Goal: Task Accomplishment & Management: Use online tool/utility

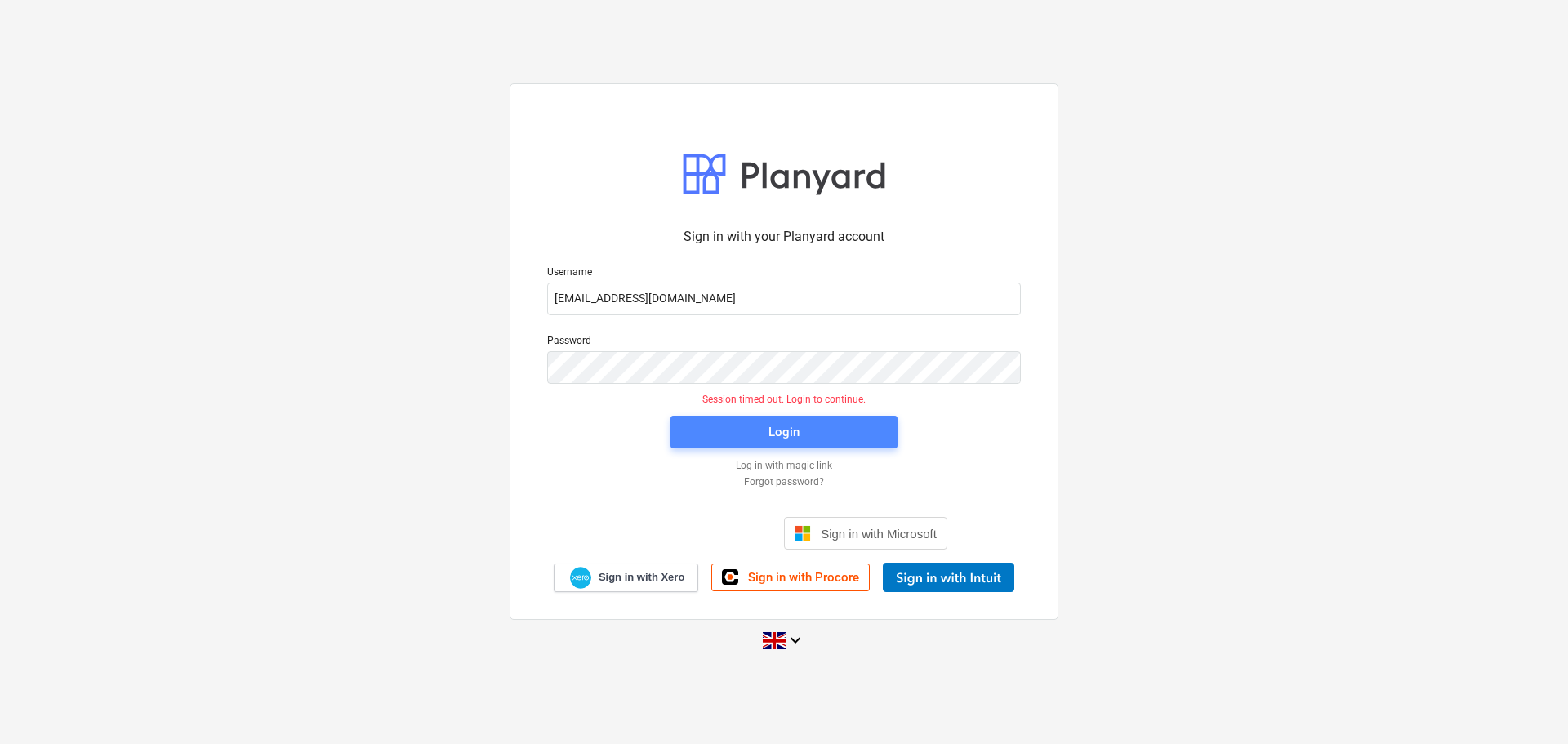
click at [751, 425] on span "Login" at bounding box center [784, 432] width 188 height 21
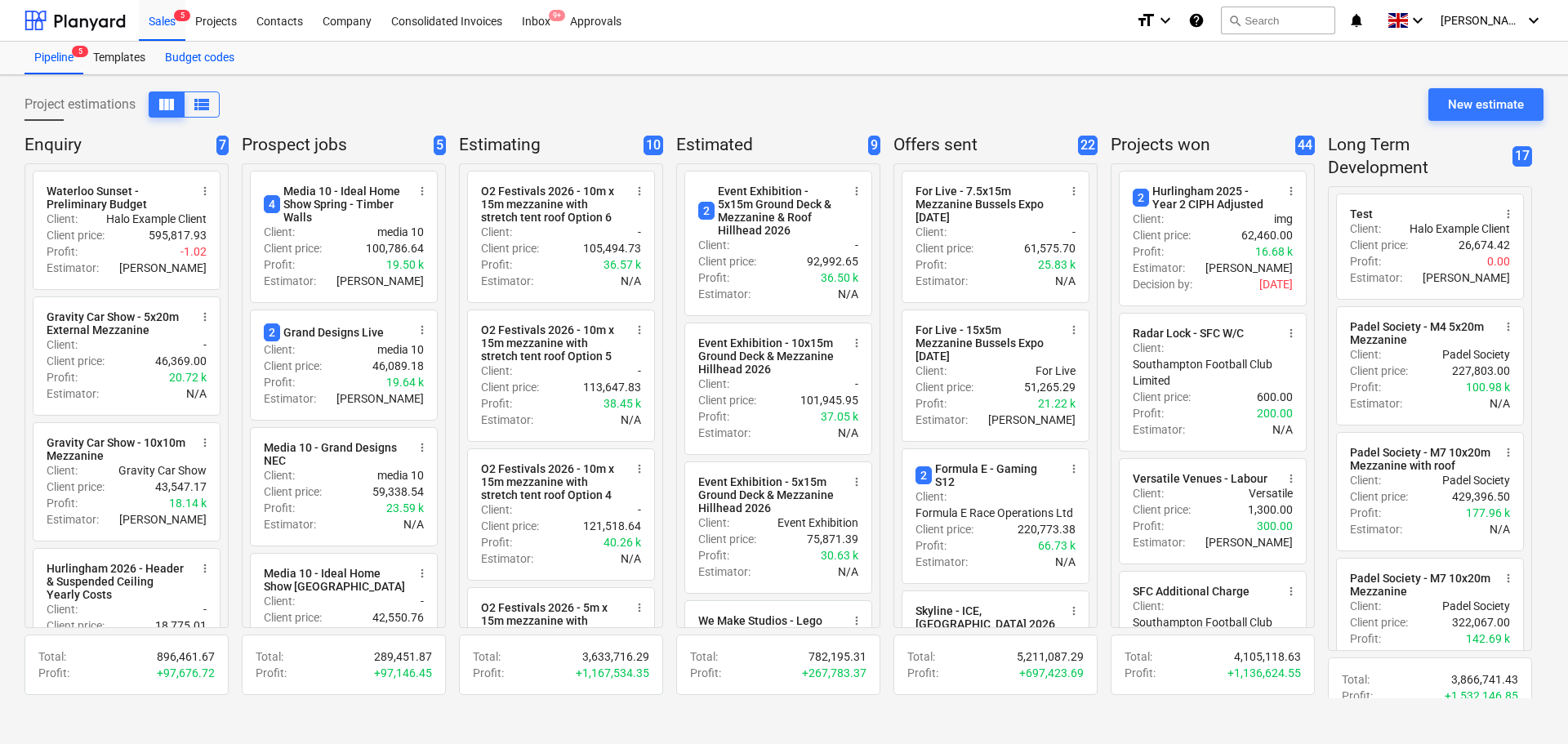
click at [219, 54] on div "Budget codes" at bounding box center [199, 58] width 89 height 33
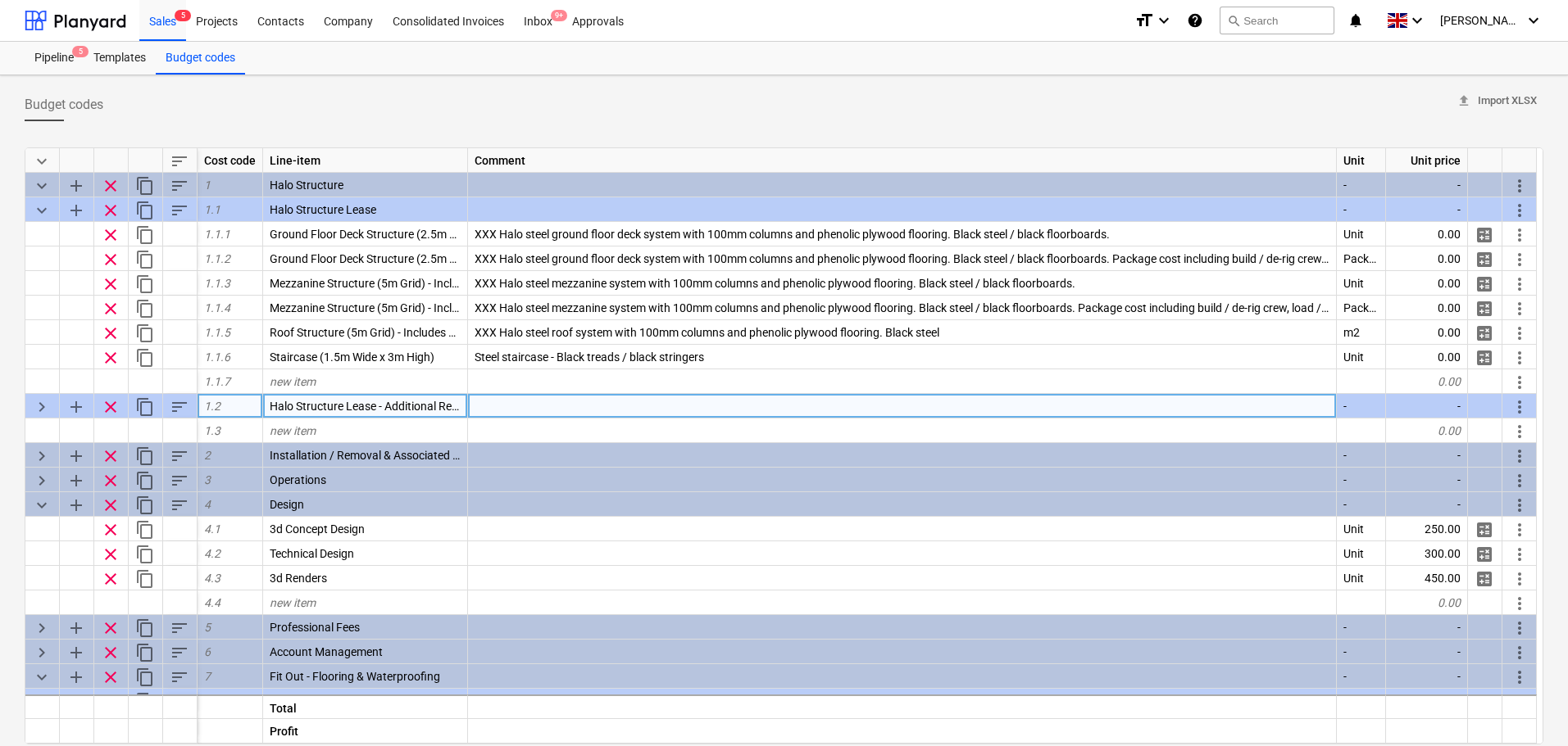
click at [36, 404] on span "keyboard_arrow_right" at bounding box center [41, 406] width 19 height 19
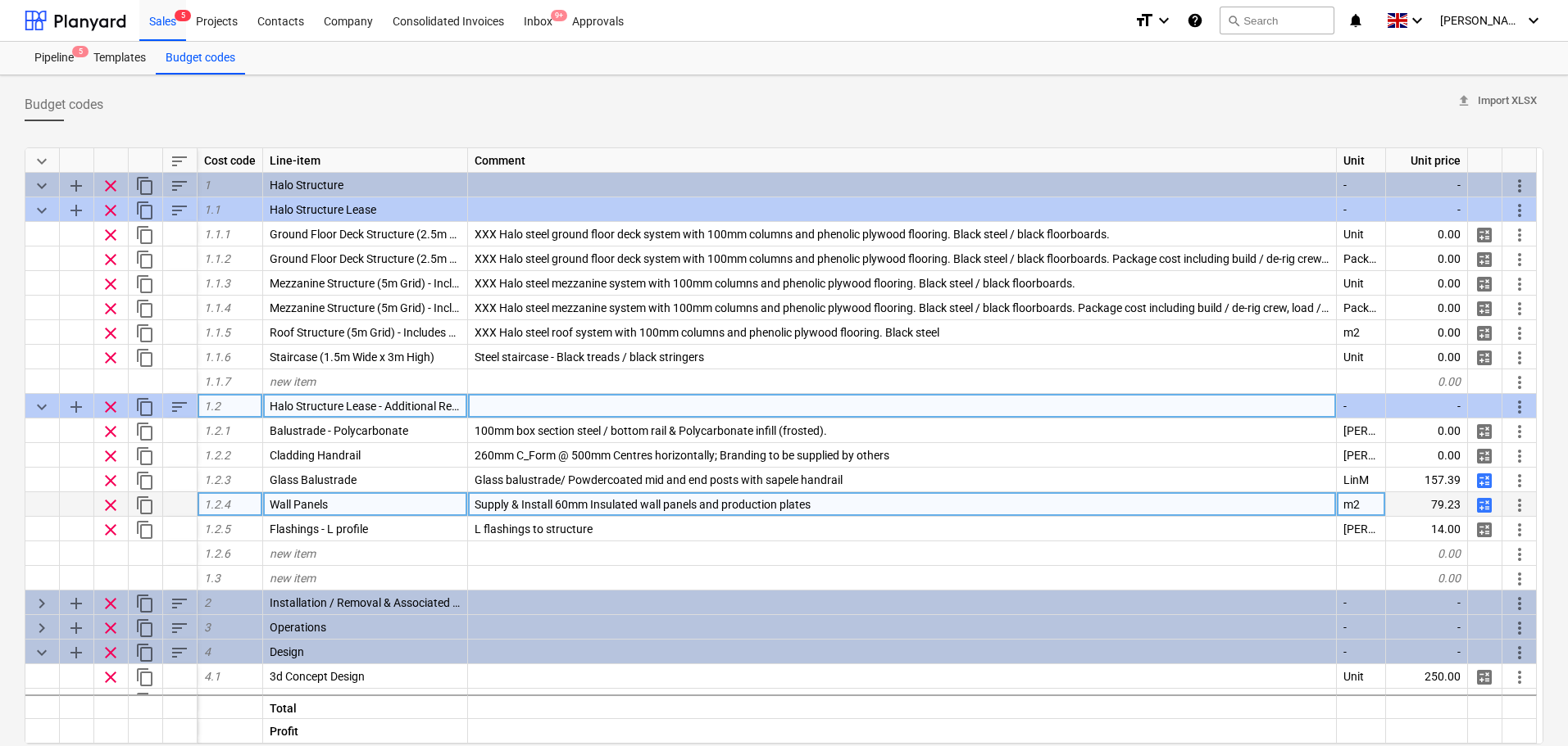
click at [1480, 508] on span "calculate" at bounding box center [1483, 505] width 19 height 19
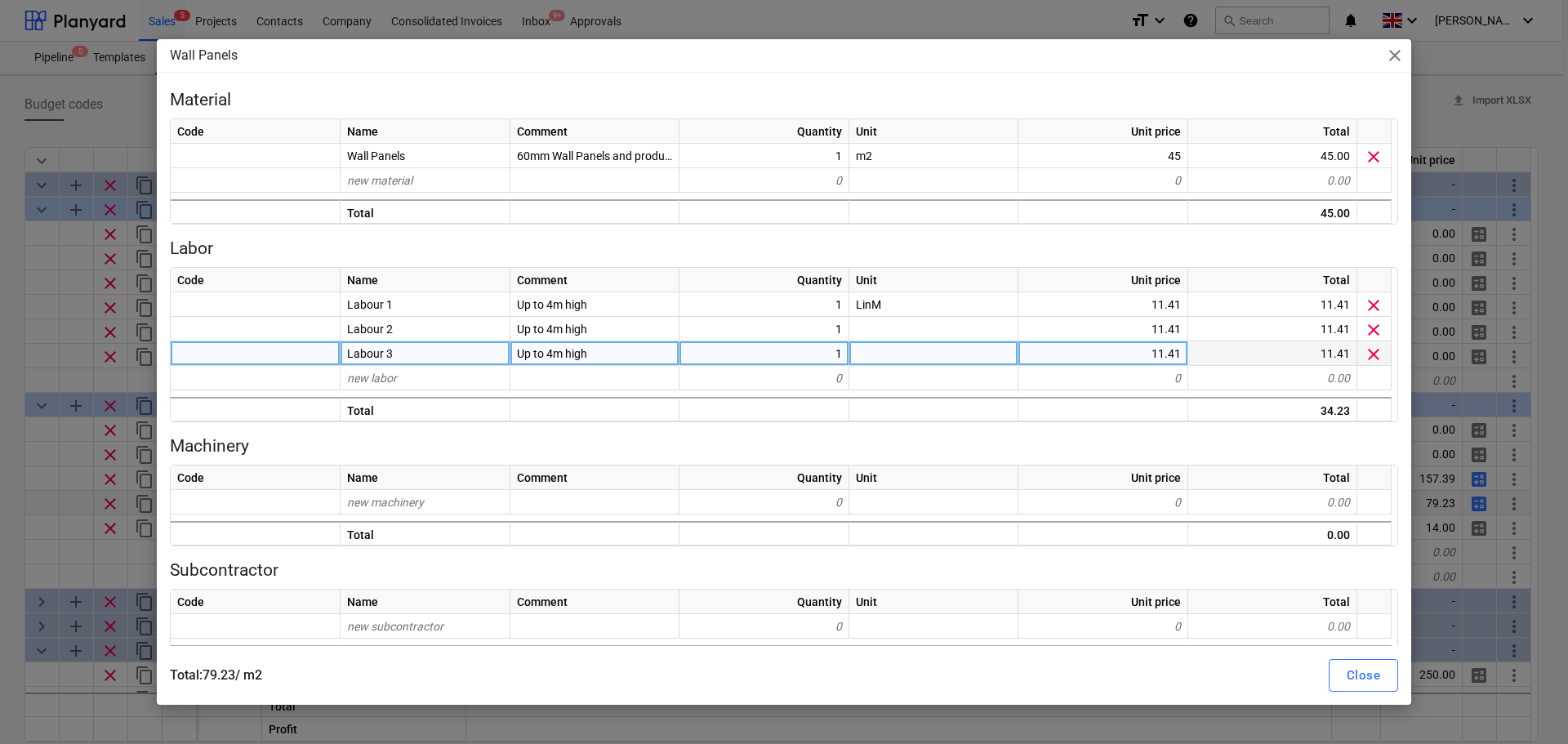
type textarea "x"
